Goal: Transaction & Acquisition: Purchase product/service

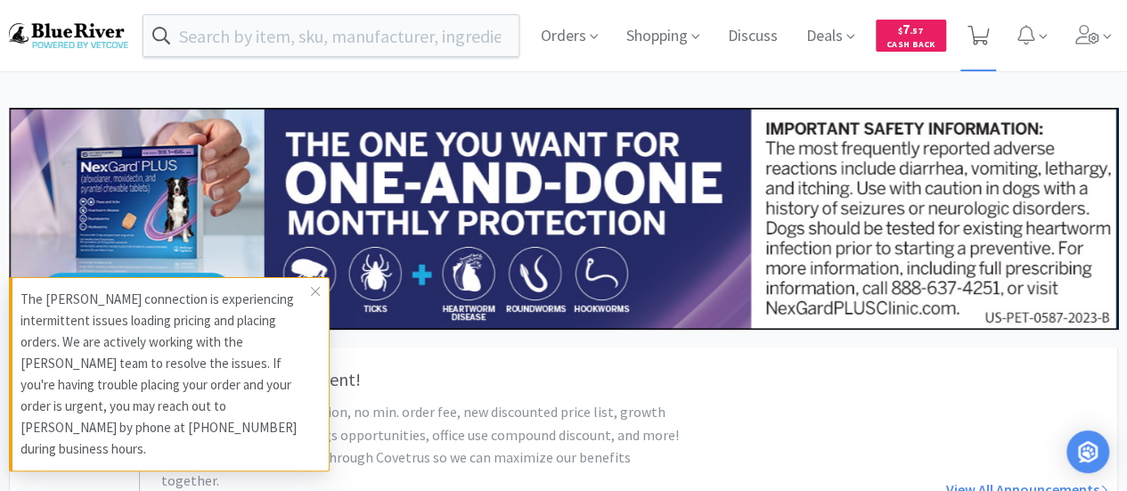
click at [986, 29] on icon at bounding box center [979, 36] width 22 height 20
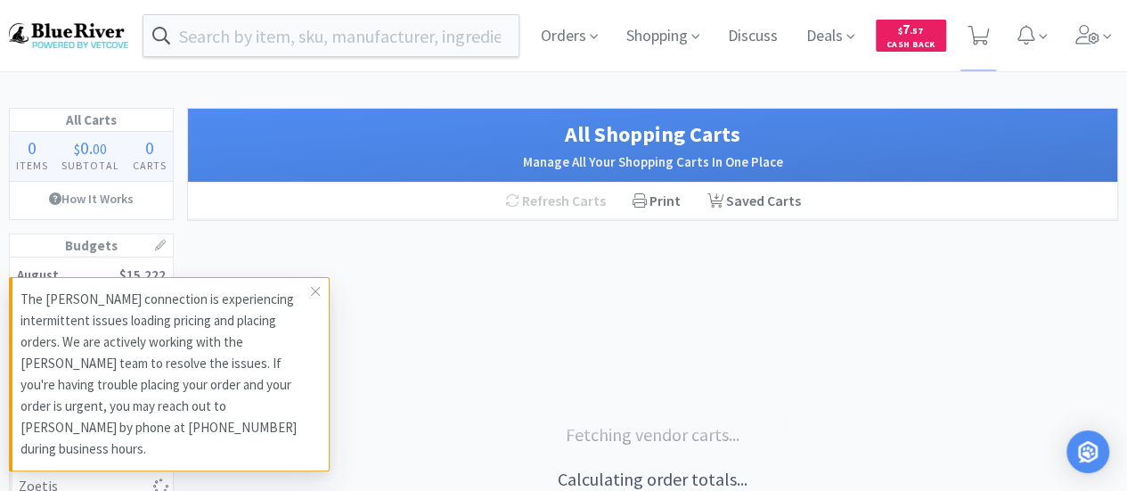
select select "2"
select select "1"
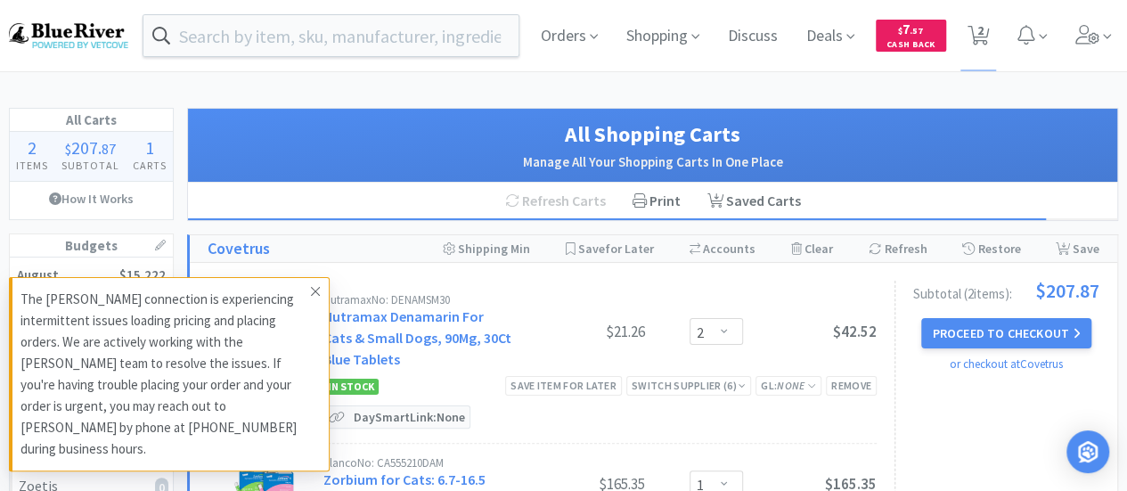
click at [314, 296] on icon at bounding box center [315, 291] width 9 height 9
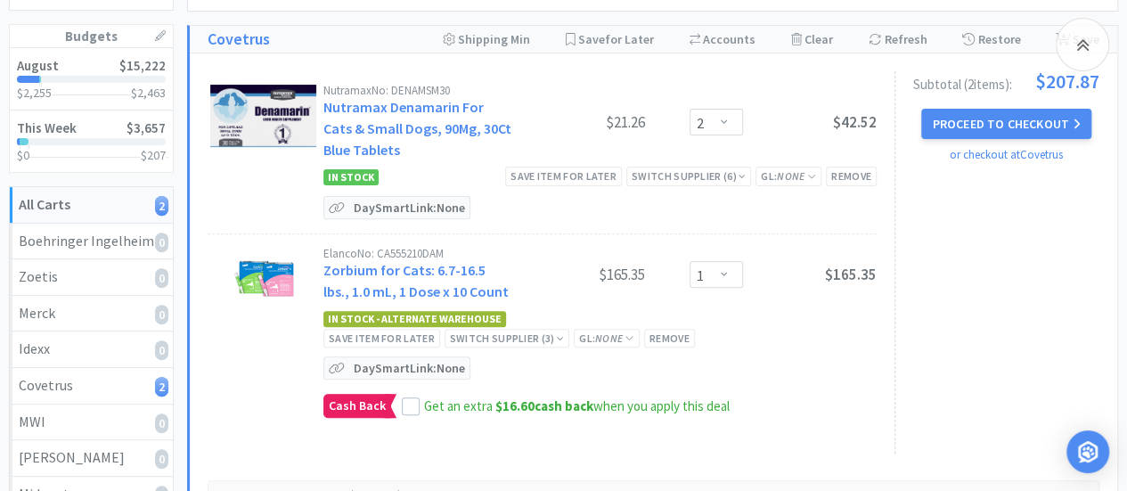
scroll to position [210, 0]
click at [583, 175] on div "Save item for later" at bounding box center [563, 175] width 117 height 19
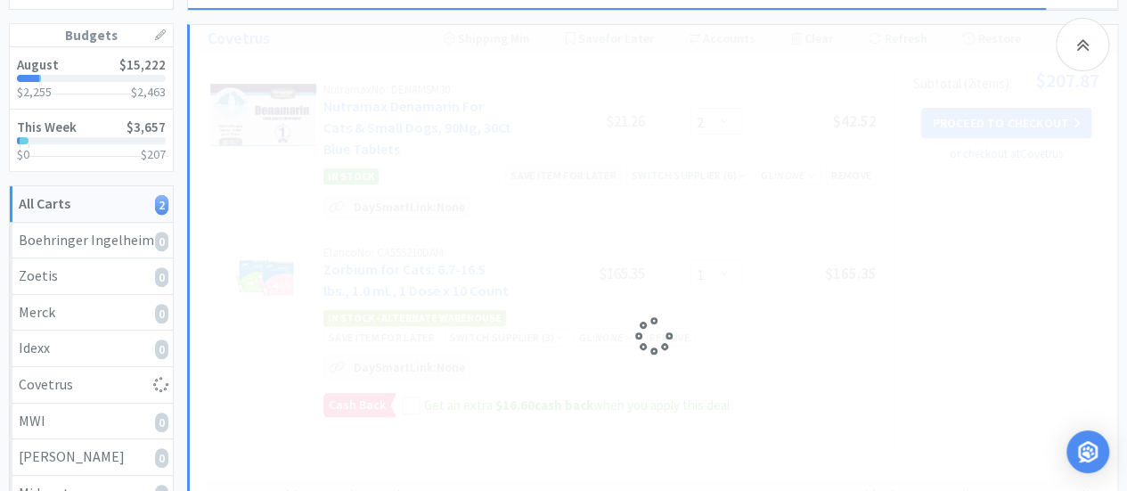
select select "1"
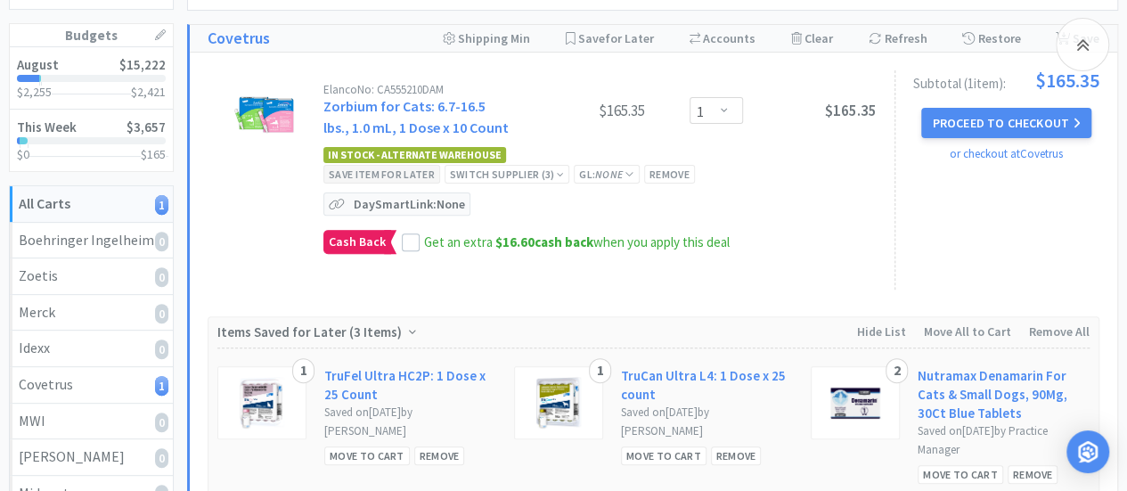
click at [440, 165] on div "Save item for later" at bounding box center [381, 174] width 117 height 19
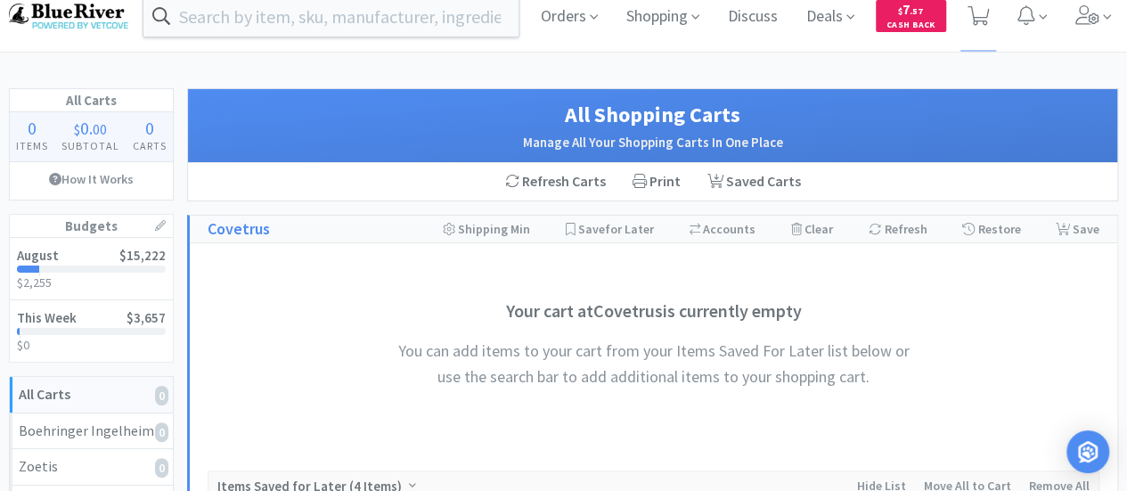
scroll to position [0, 0]
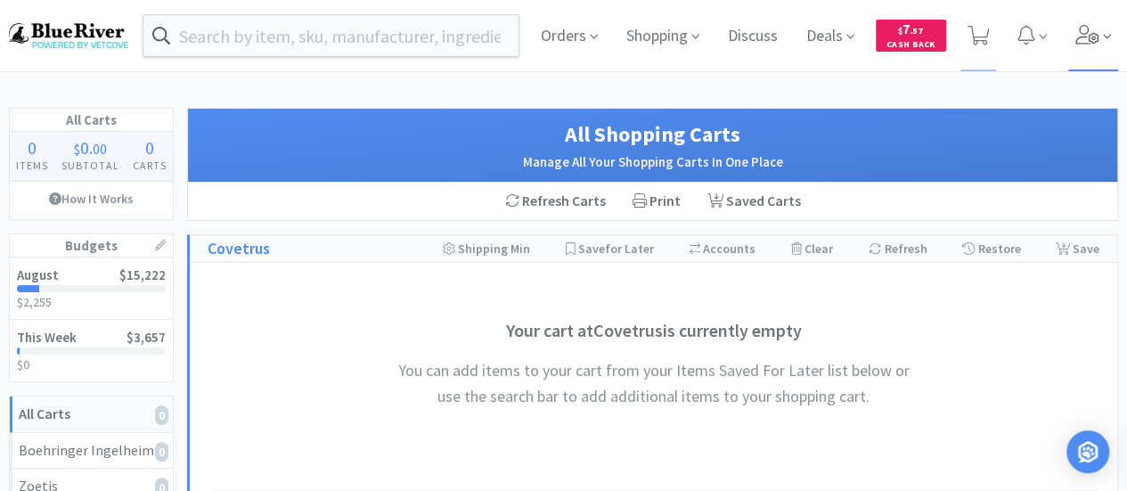
click at [1085, 43] on icon at bounding box center [1088, 35] width 25 height 20
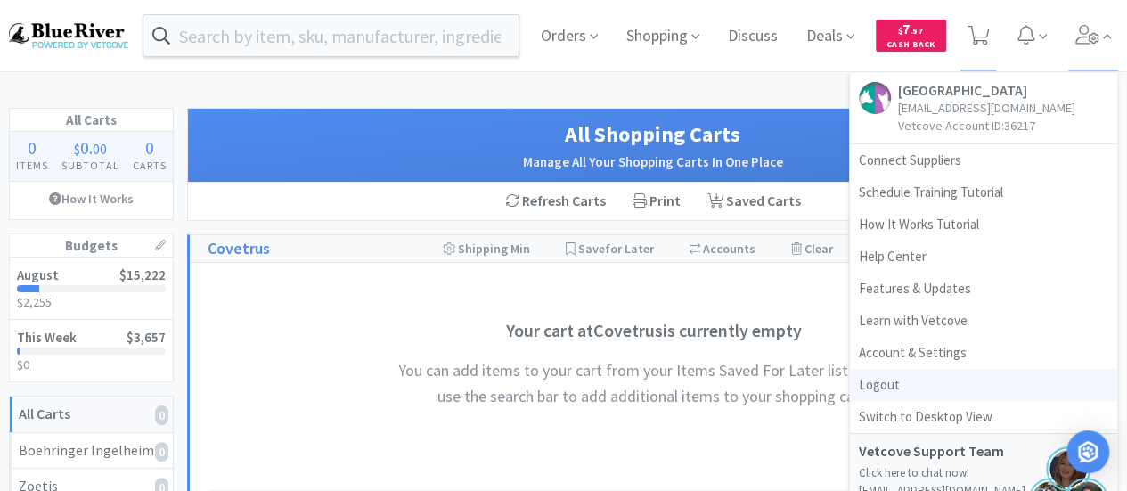
click at [888, 385] on link "Logout" at bounding box center [983, 385] width 267 height 32
